Goal: Task Accomplishment & Management: Manage account settings

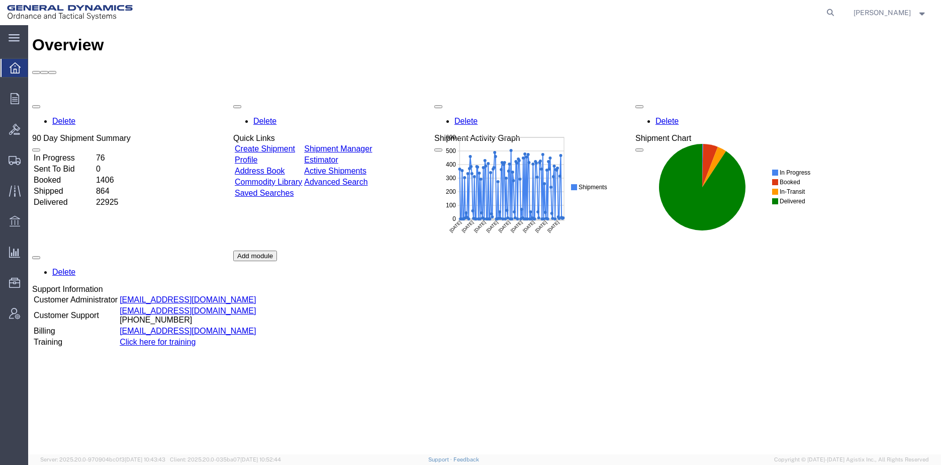
click at [836, 17] on icon at bounding box center [830, 13] width 14 height 14
paste input "57021664"
type input "57021664"
click at [838, 9] on icon at bounding box center [830, 13] width 14 height 14
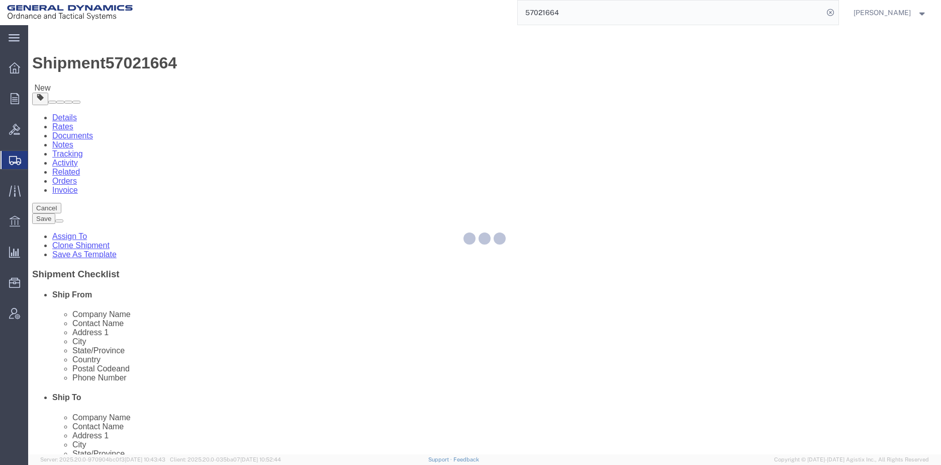
select select
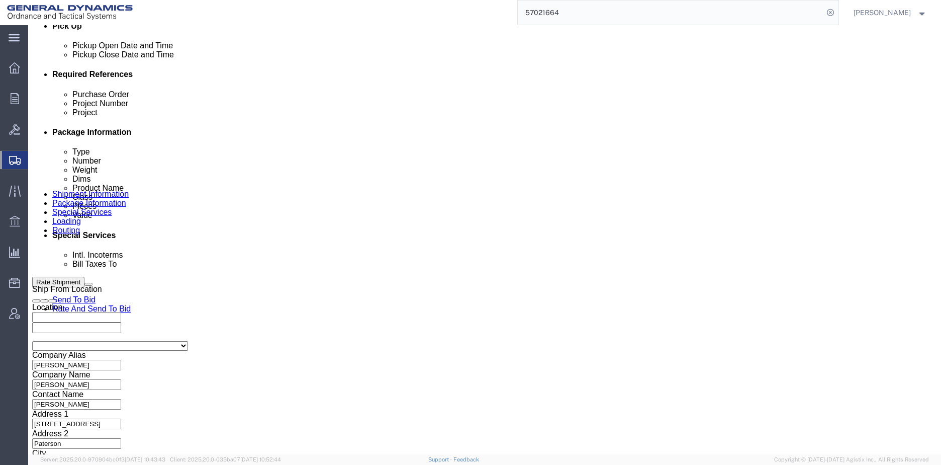
scroll to position [503, 0]
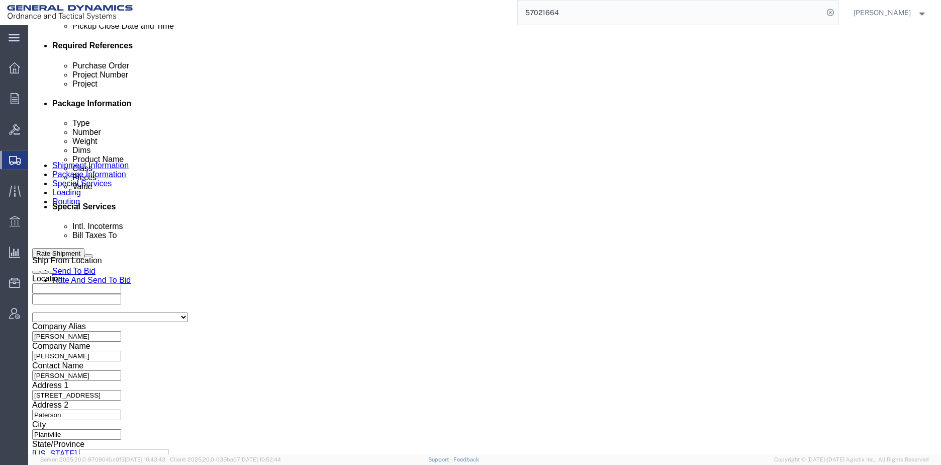
click input "text"
type input "NA"
click input "text"
type input "NA"
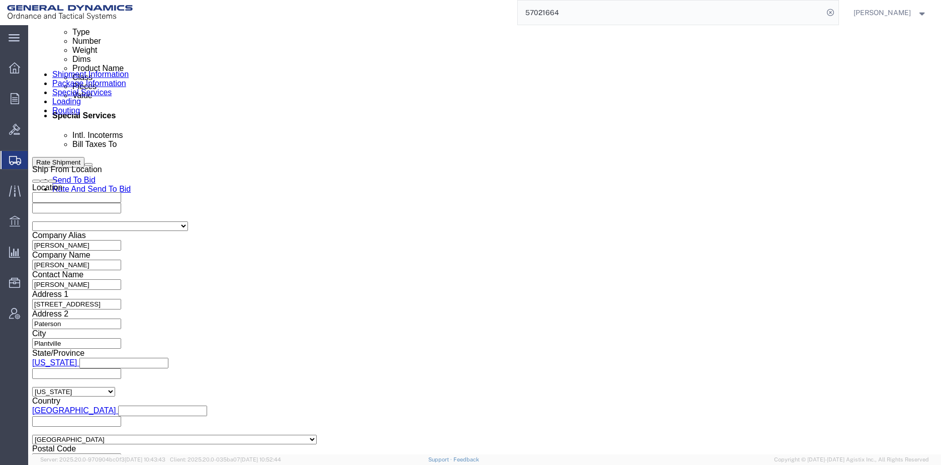
scroll to position [595, 0]
click button "Continue"
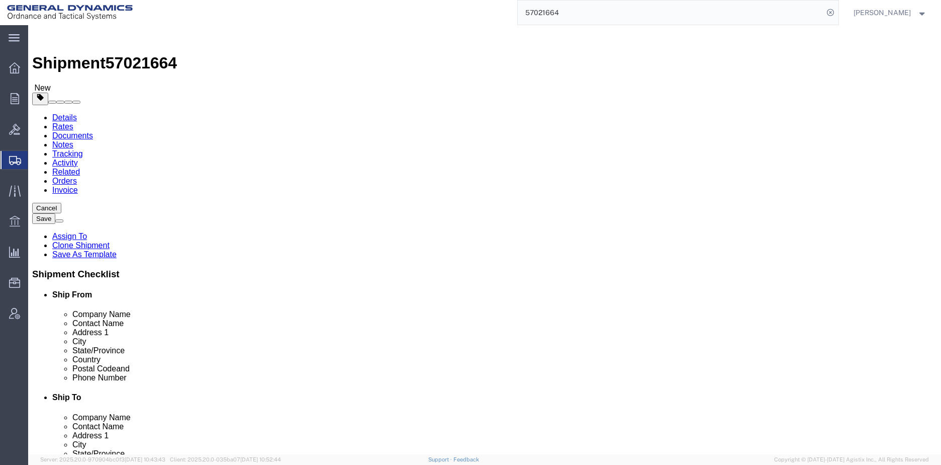
click div "Pieces: 54.00 Each Total value: 19935.60 USD"
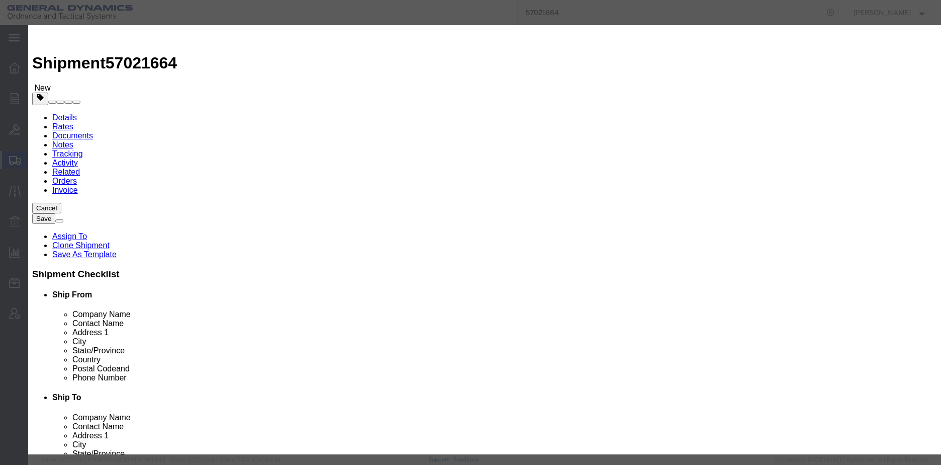
click select "Select 50 55 60 65 70 85 92.5 100 125 175 250 300 400"
select select "55"
click select "Select 50 55 60 65 70 85 92.5 100 125 175 250 300 400"
click button "Save & Close"
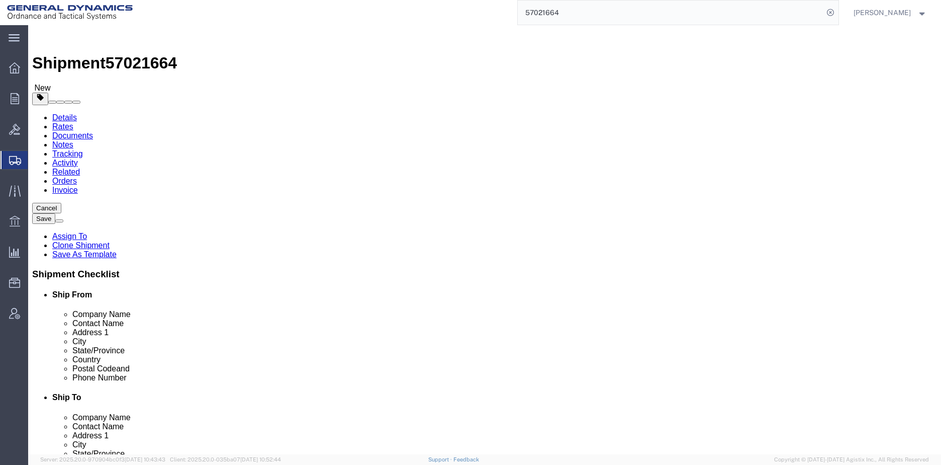
click at [18, 33] on svg-icon at bounding box center [14, 38] width 11 height 10
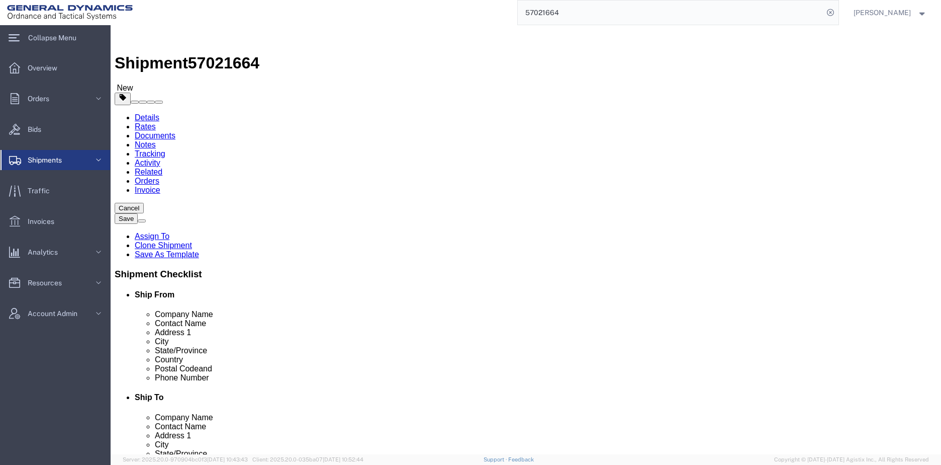
click at [49, 158] on span "Shipments" at bounding box center [48, 160] width 41 height 20
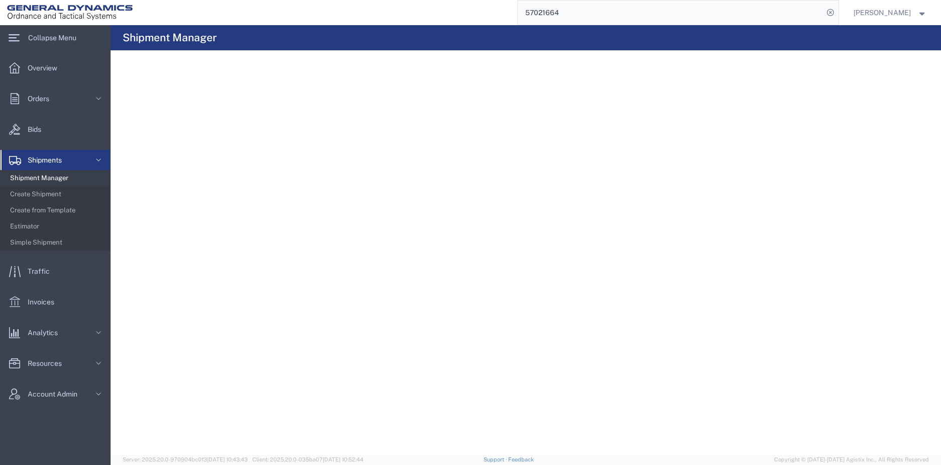
click at [44, 174] on span "Shipment Manager" at bounding box center [56, 178] width 93 height 20
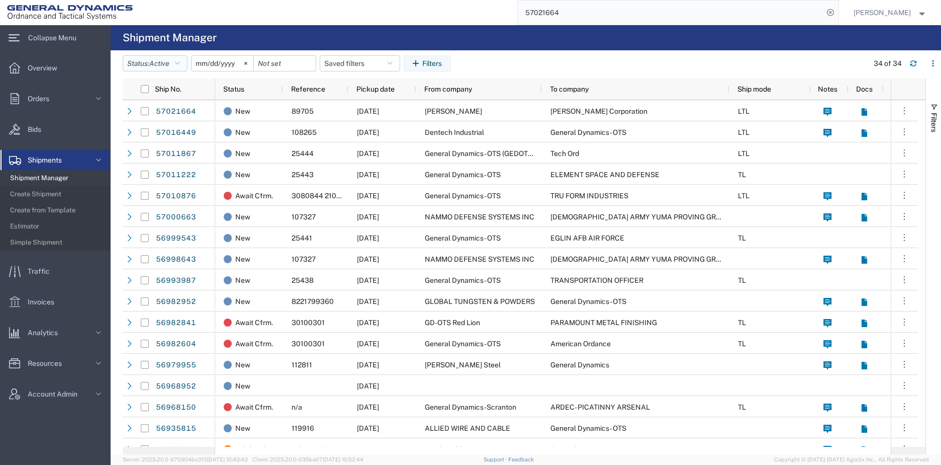
click at [179, 64] on icon "button" at bounding box center [177, 63] width 5 height 7
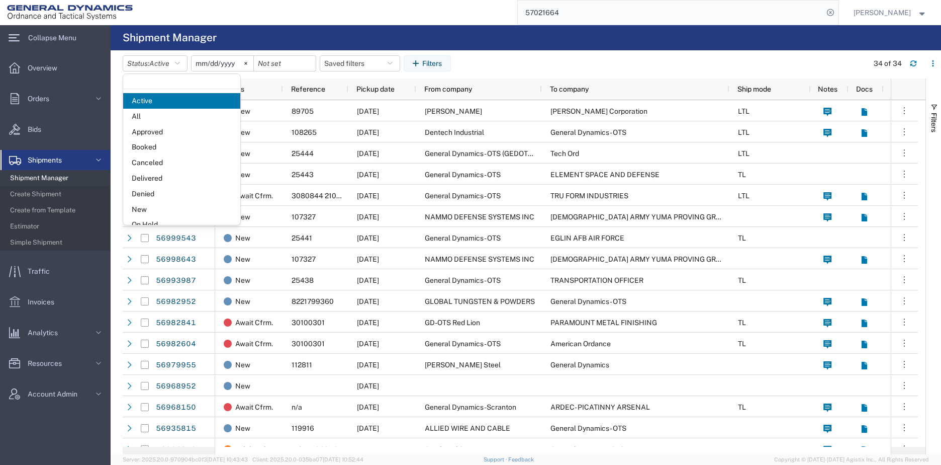
click at [162, 115] on span "All" at bounding box center [181, 117] width 117 height 16
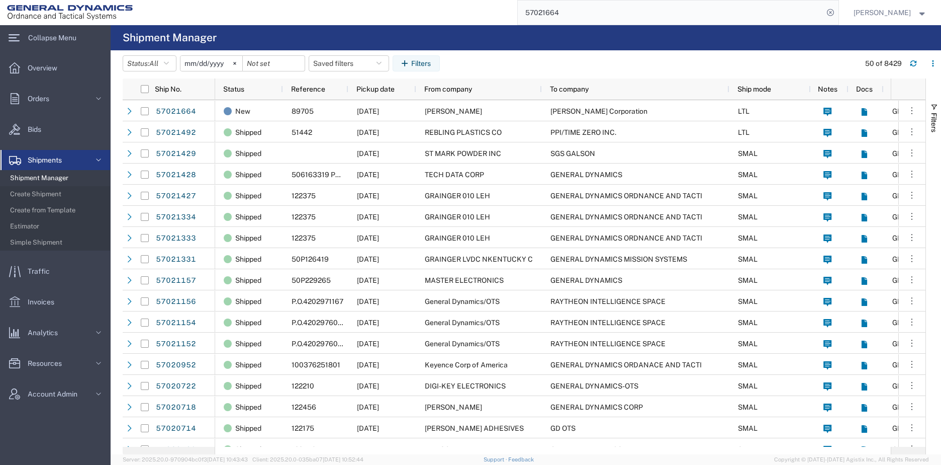
click at [422, 66] on button "Filters" at bounding box center [416, 63] width 47 height 16
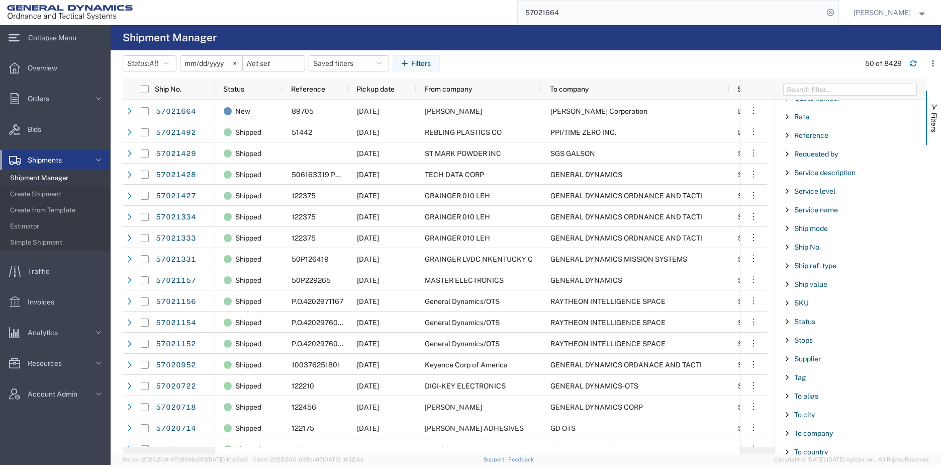
scroll to position [754, 0]
click at [829, 396] on span "To company" at bounding box center [813, 397] width 39 height 8
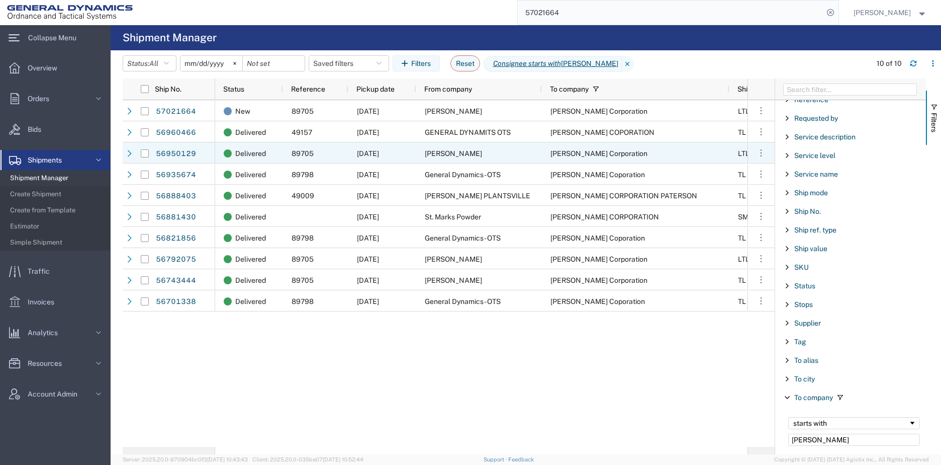
type input "[PERSON_NAME]"
click at [182, 154] on link "56950129" at bounding box center [175, 154] width 41 height 16
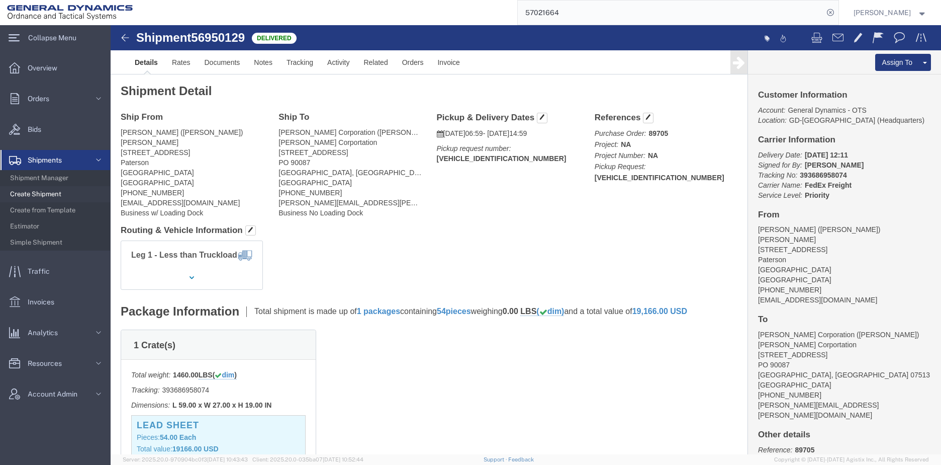
click at [620, 18] on input "57021664" at bounding box center [671, 13] width 306 height 24
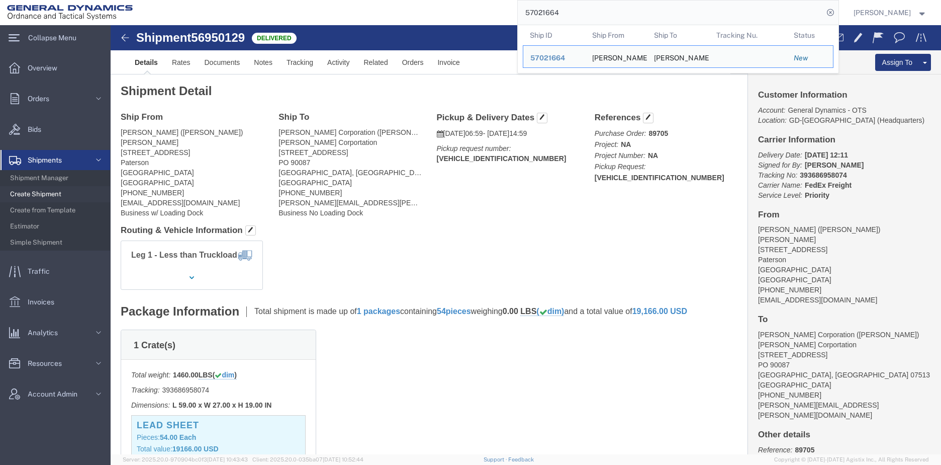
click at [556, 59] on span "57021664" at bounding box center [547, 58] width 35 height 8
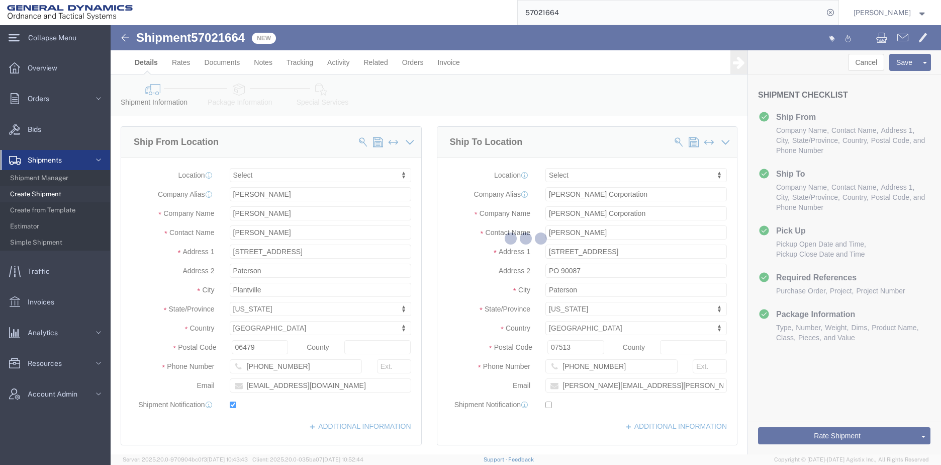
select select
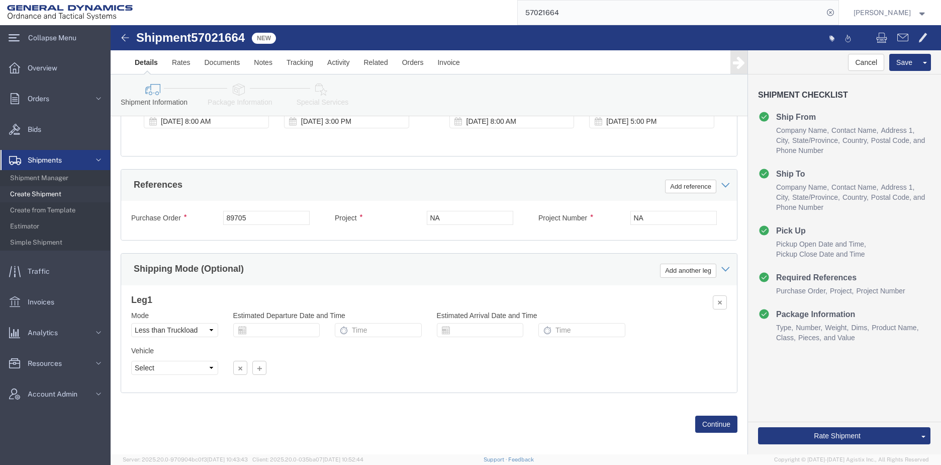
scroll to position [595, 0]
click button "Continue"
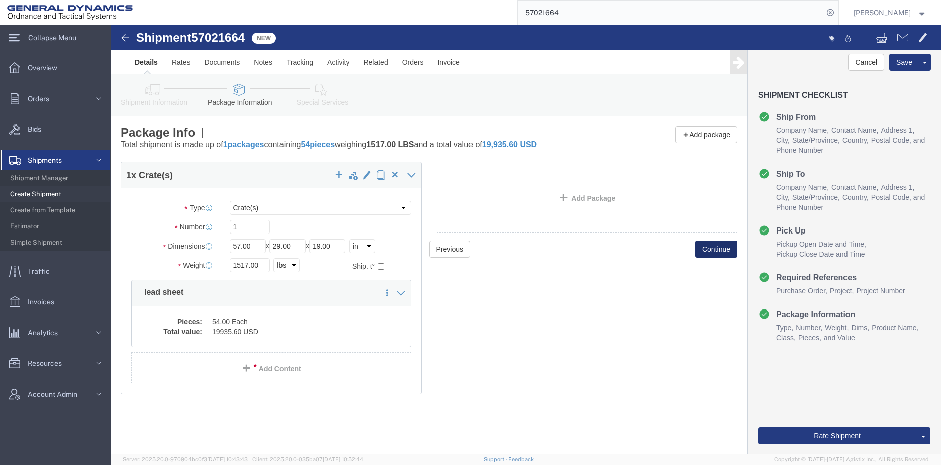
click button "Continue"
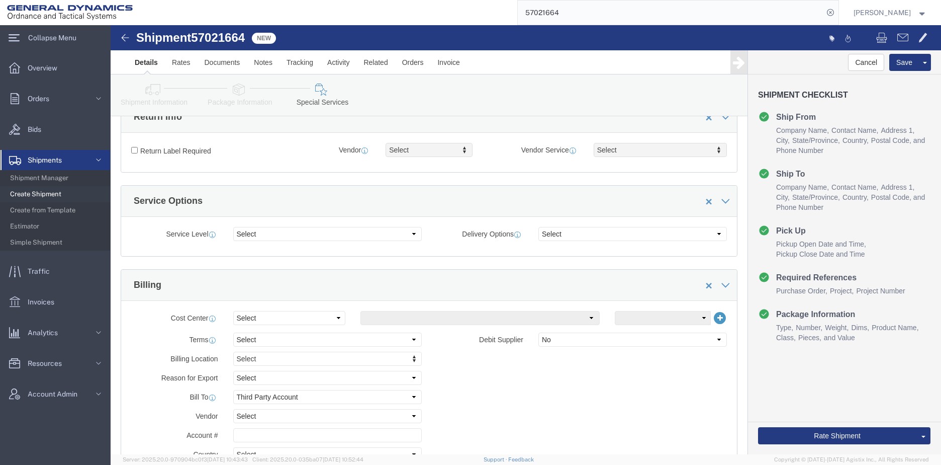
scroll to position [352, 0]
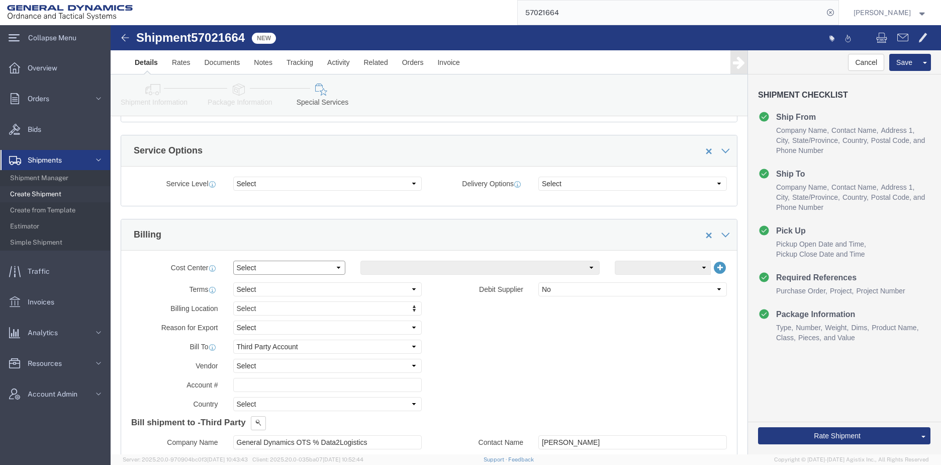
click select "Select Buyer Cost Center Department Operations Number Order Number Sales Person"
select select "DEPARTMENT"
click select "Select Buyer Cost Center Department Operations Number Order Number Sales Person"
click select "Select [GEOGRAPHIC_DATA] [GEOGRAPHIC_DATA] [GEOGRAPHIC_DATA] [GEOGRAPHIC_DATA] …"
select select "1763983"
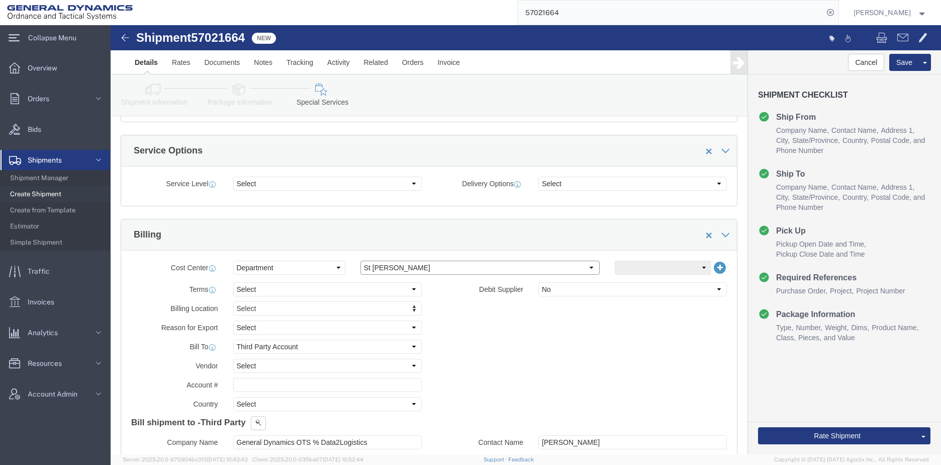
click select "Select [GEOGRAPHIC_DATA] [GEOGRAPHIC_DATA] [GEOGRAPHIC_DATA] [GEOGRAPHIC_DATA] …"
click button "Rate Shipment"
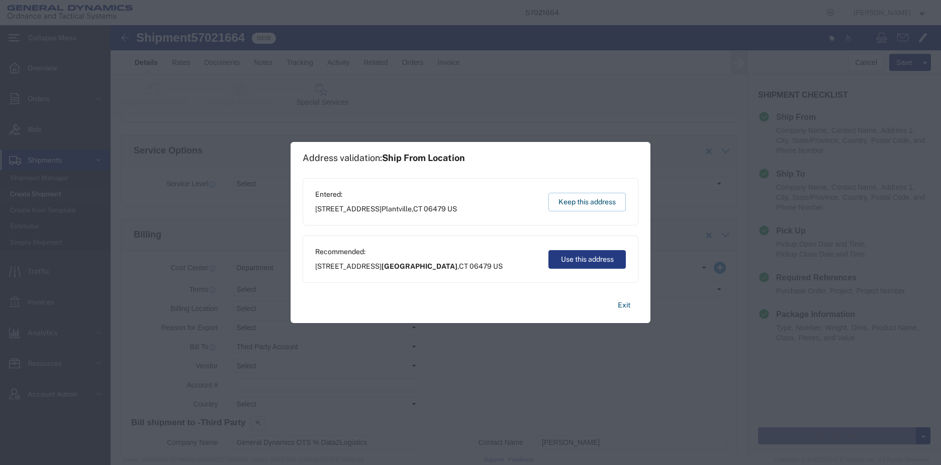
click at [591, 202] on button "Keep this address" at bounding box center [586, 202] width 77 height 19
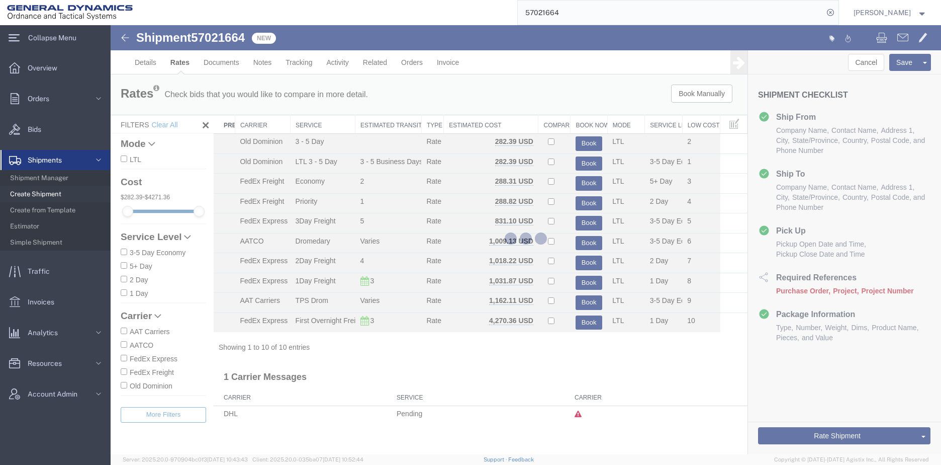
scroll to position [0, 0]
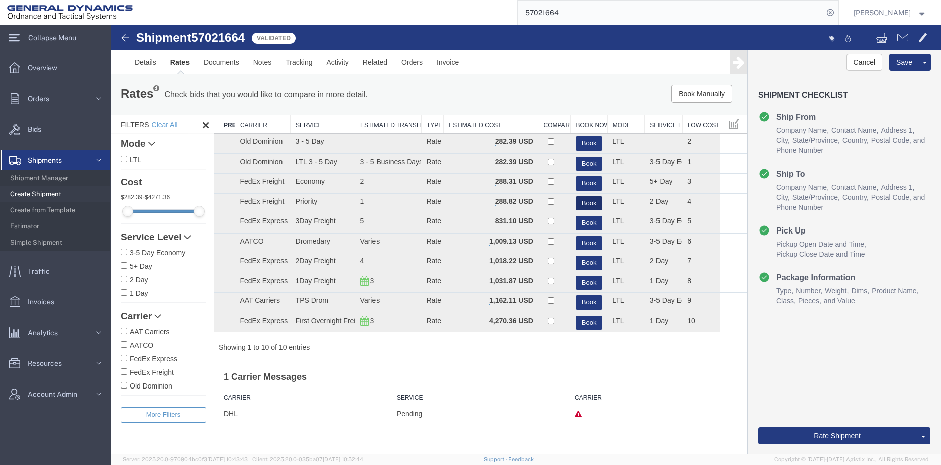
click at [594, 198] on button "Book" at bounding box center [589, 203] width 27 height 15
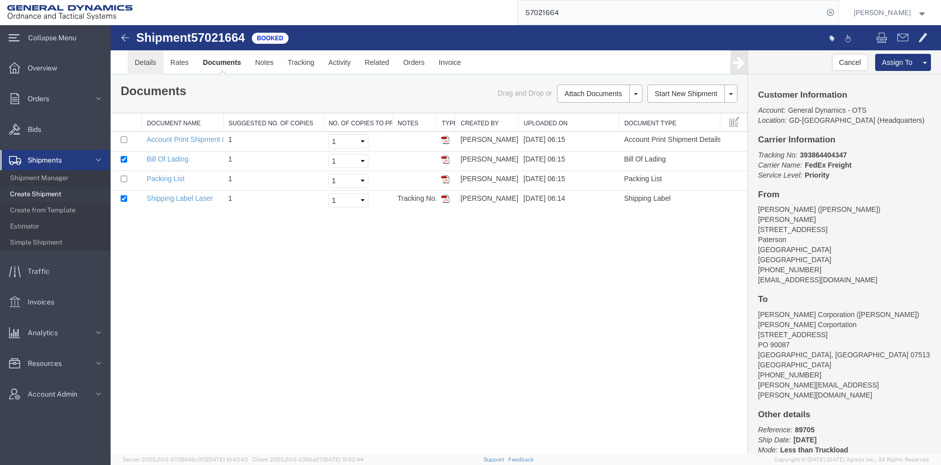
click at [143, 60] on link "Details" at bounding box center [146, 62] width 36 height 24
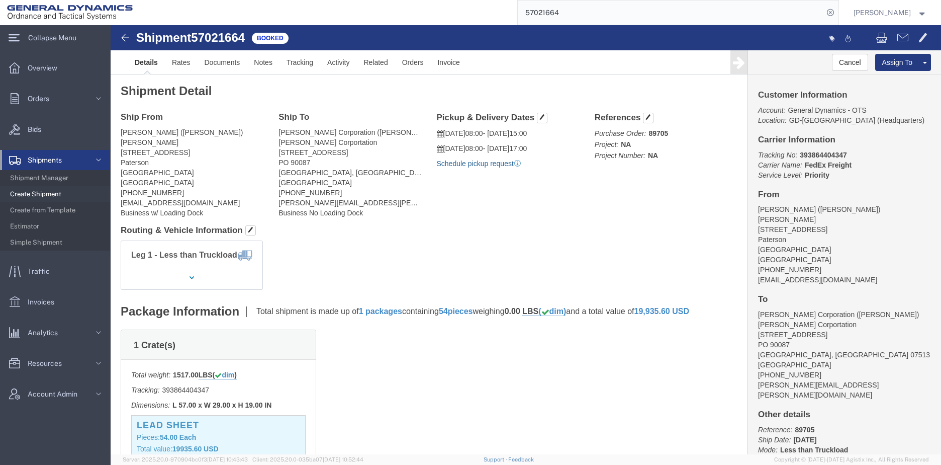
click link "Schedule pickup request"
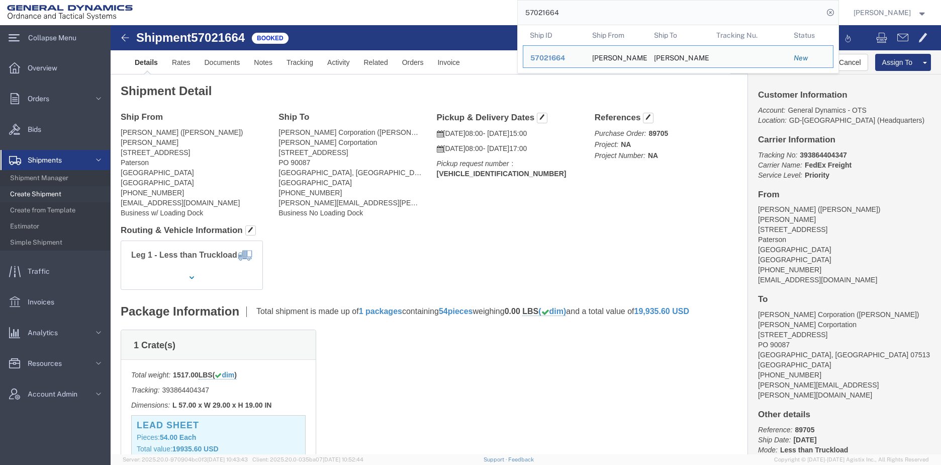
drag, startPoint x: 609, startPoint y: 14, endPoint x: 507, endPoint y: 7, distance: 102.3
click at [507, 7] on div "57021664 Ship ID Ship From Ship To Tracking Nu. Status Ship ID 57021664 Ship Fr…" at bounding box center [489, 12] width 699 height 25
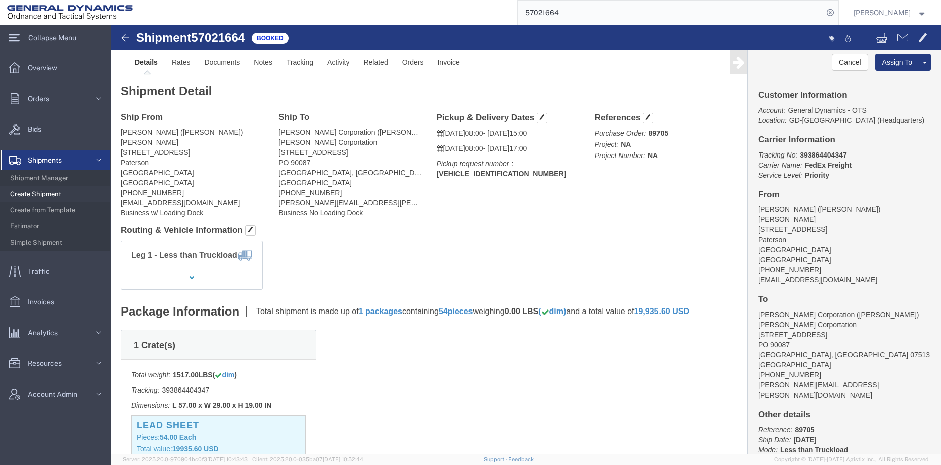
paste input "6994860"
click at [837, 12] on icon at bounding box center [830, 13] width 14 height 14
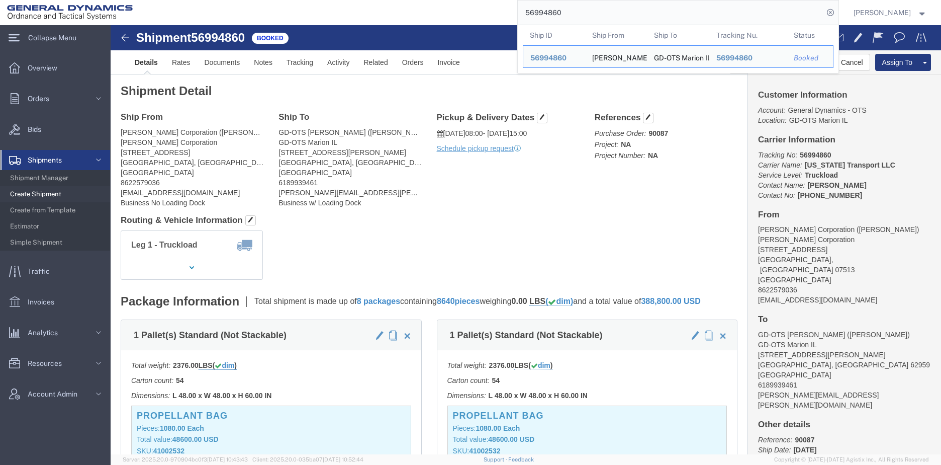
drag, startPoint x: 597, startPoint y: 15, endPoint x: 509, endPoint y: 13, distance: 87.5
click at [509, 13] on div "56994860 Ship ID Ship From Ship To Tracking Nu. Status Ship ID 56994860 Ship Fr…" at bounding box center [489, 12] width 699 height 25
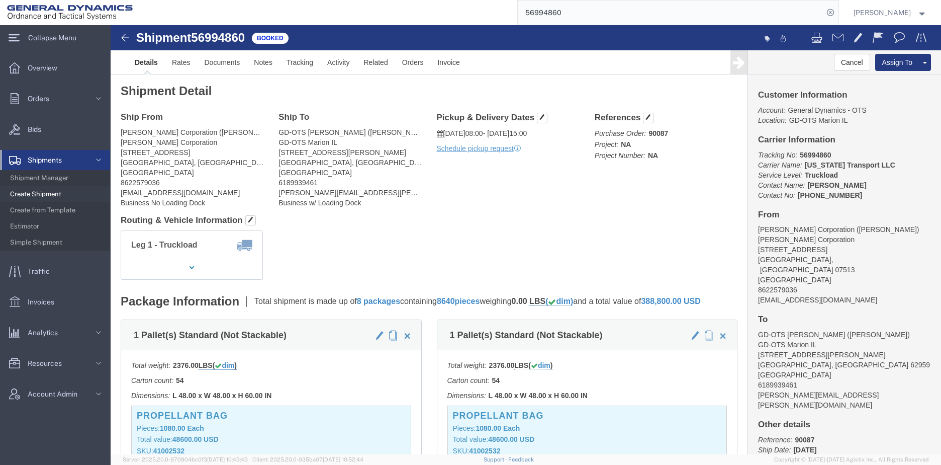
paste input "072"
type input "56994072"
click at [838, 10] on icon at bounding box center [830, 13] width 14 height 14
